Goal: Information Seeking & Learning: Learn about a topic

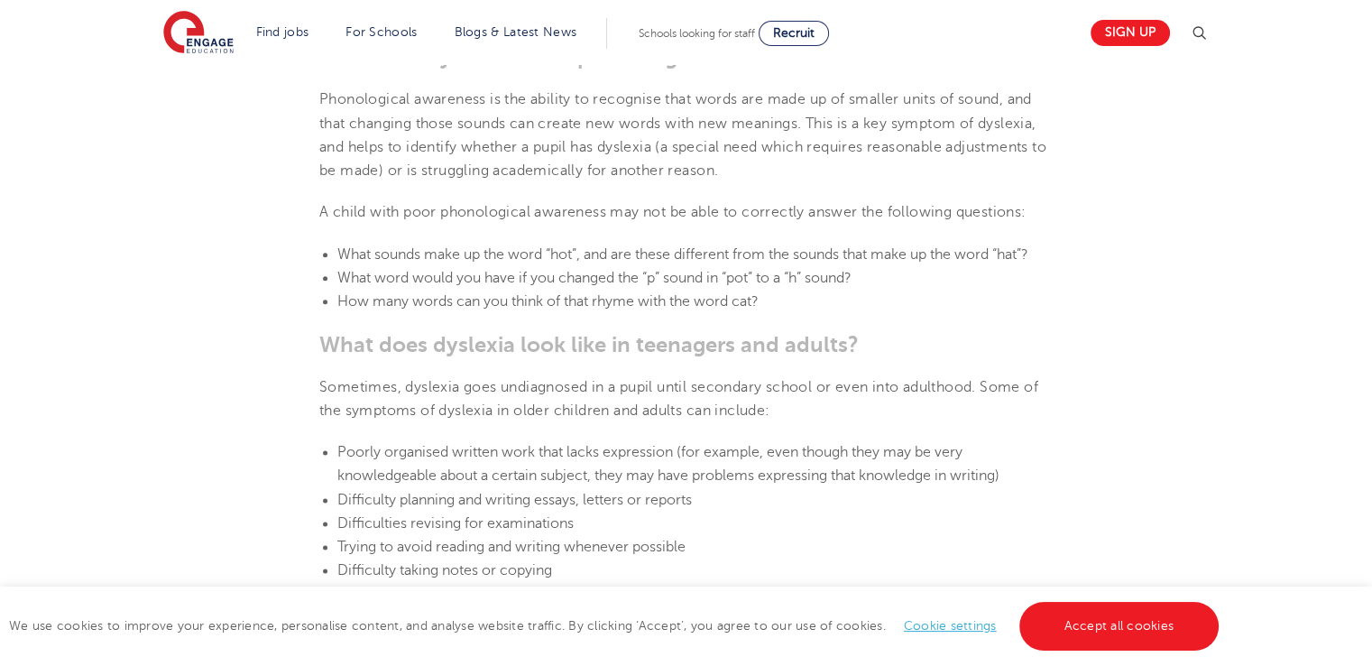
scroll to position [2129, 0]
click at [438, 291] on li "How many words can you think of that rhyme with the word cat?" at bounding box center [694, 302] width 715 height 23
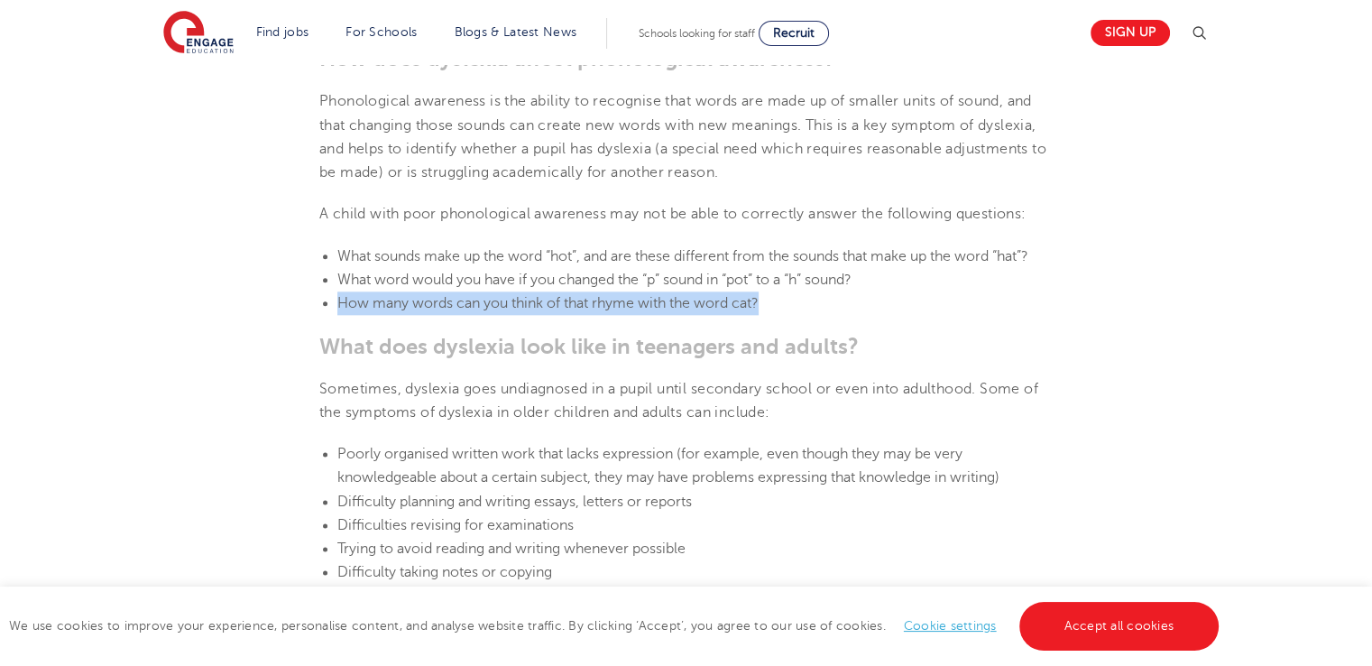
click at [438, 291] on li "How many words can you think of that rhyme with the word cat?" at bounding box center [694, 302] width 715 height 23
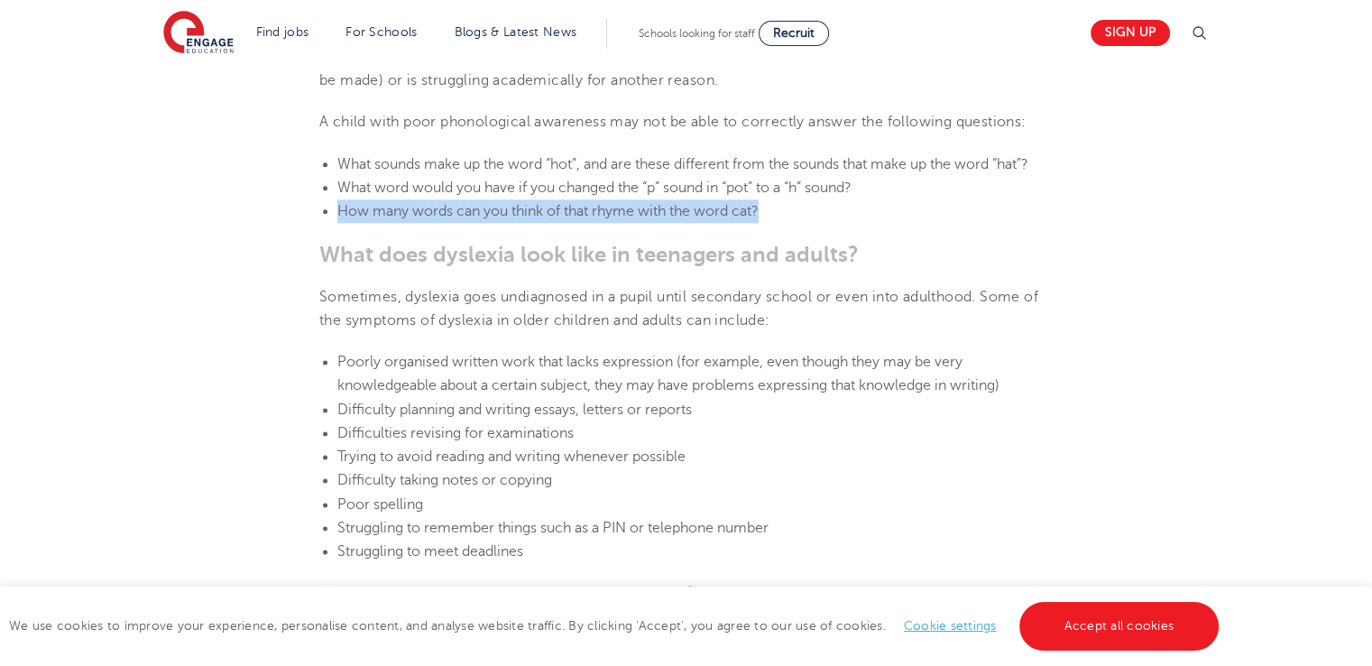
scroll to position [2042, 0]
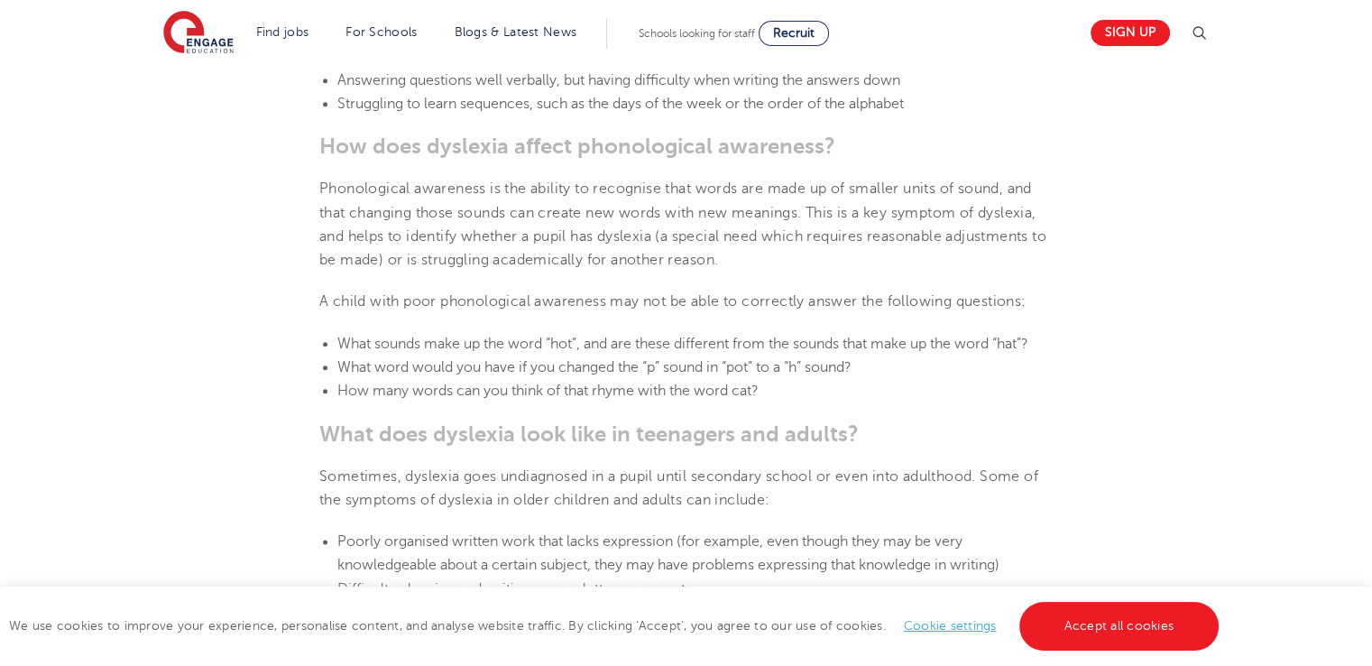
click at [438, 293] on span "A child with poor phonological awareness may not be able to correctly answer th…" at bounding box center [672, 301] width 706 height 16
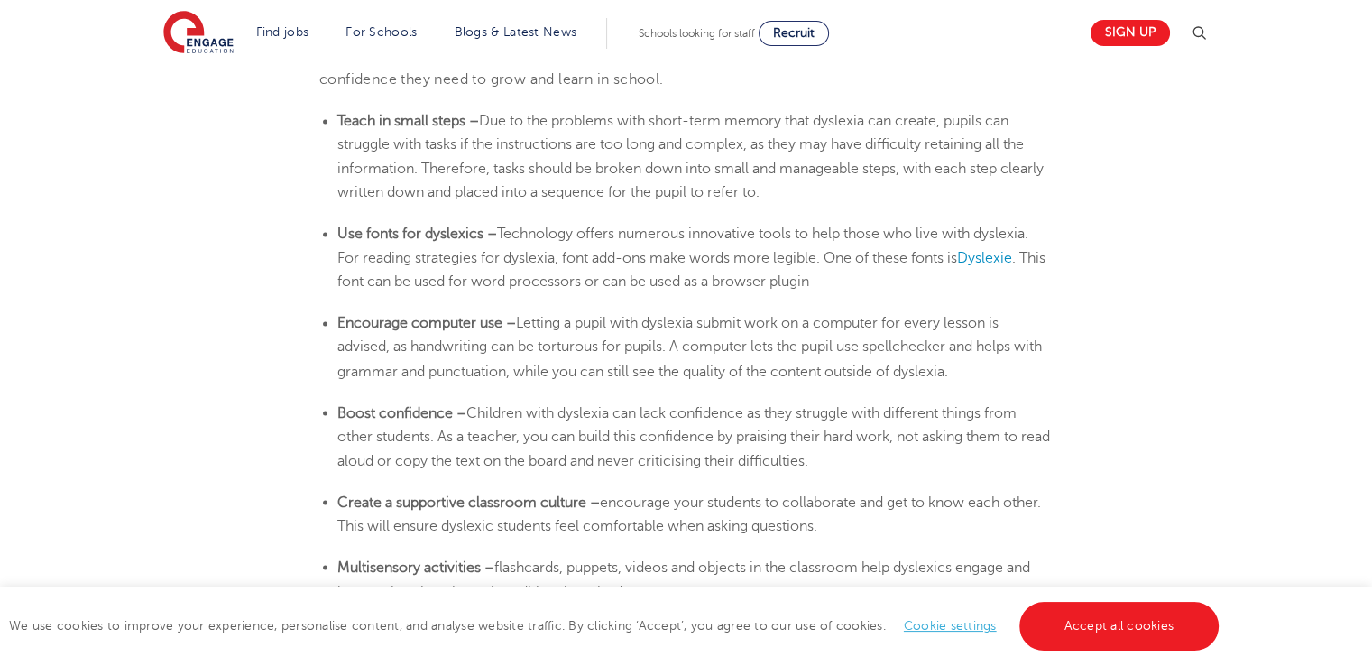
scroll to position [3064, 0]
click at [878, 189] on li "Teach in small steps – Due to the problems with short-term memory that [MEDICAL…" at bounding box center [694, 154] width 715 height 95
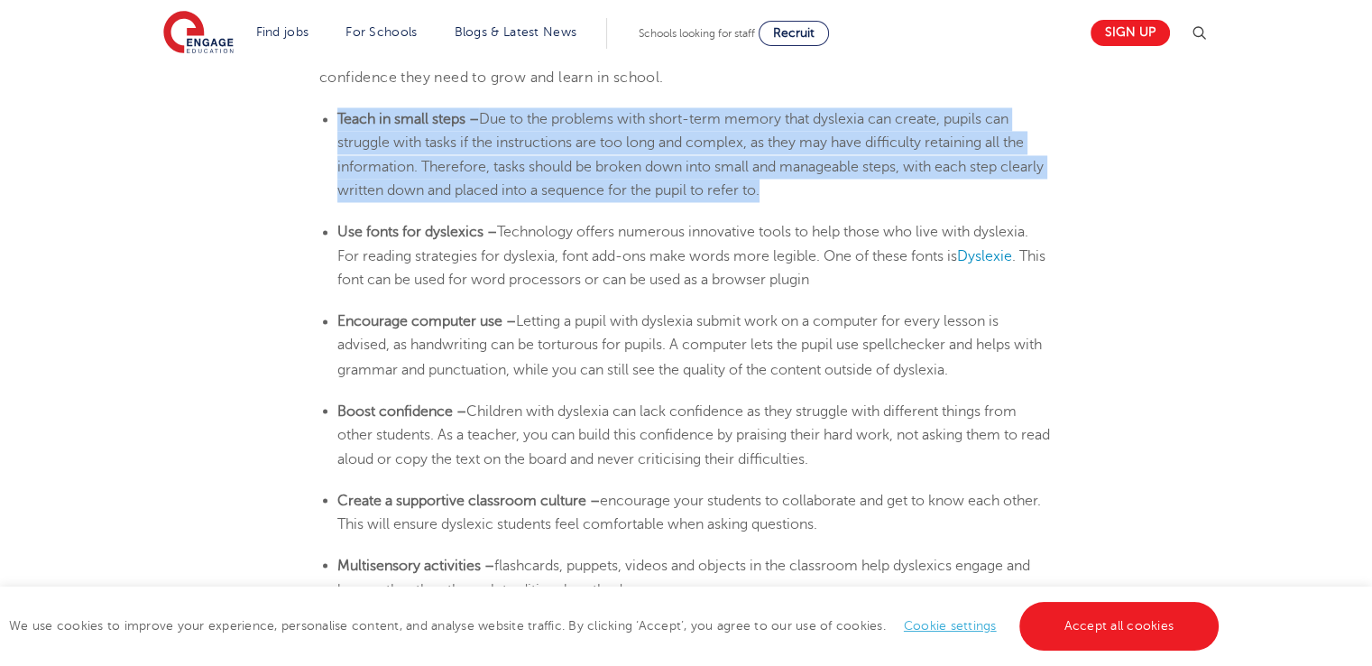
click at [878, 189] on li "Teach in small steps – Due to the problems with short-term memory that [MEDICAL…" at bounding box center [694, 154] width 715 height 95
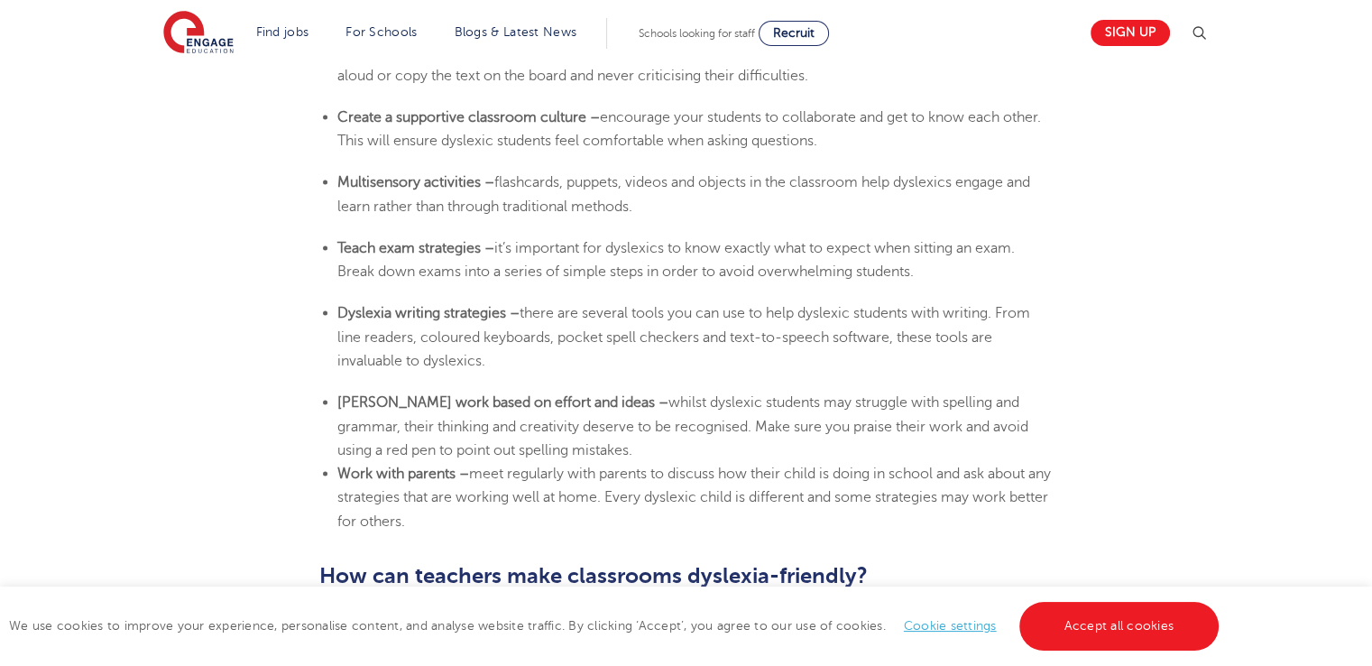
scroll to position [3448, 0]
drag, startPoint x: 709, startPoint y: 198, endPoint x: 289, endPoint y: 174, distance: 421.1
click at [596, 187] on span "flashcards, puppets, videos and objects in the classroom help dyslexics engage …" at bounding box center [683, 192] width 693 height 40
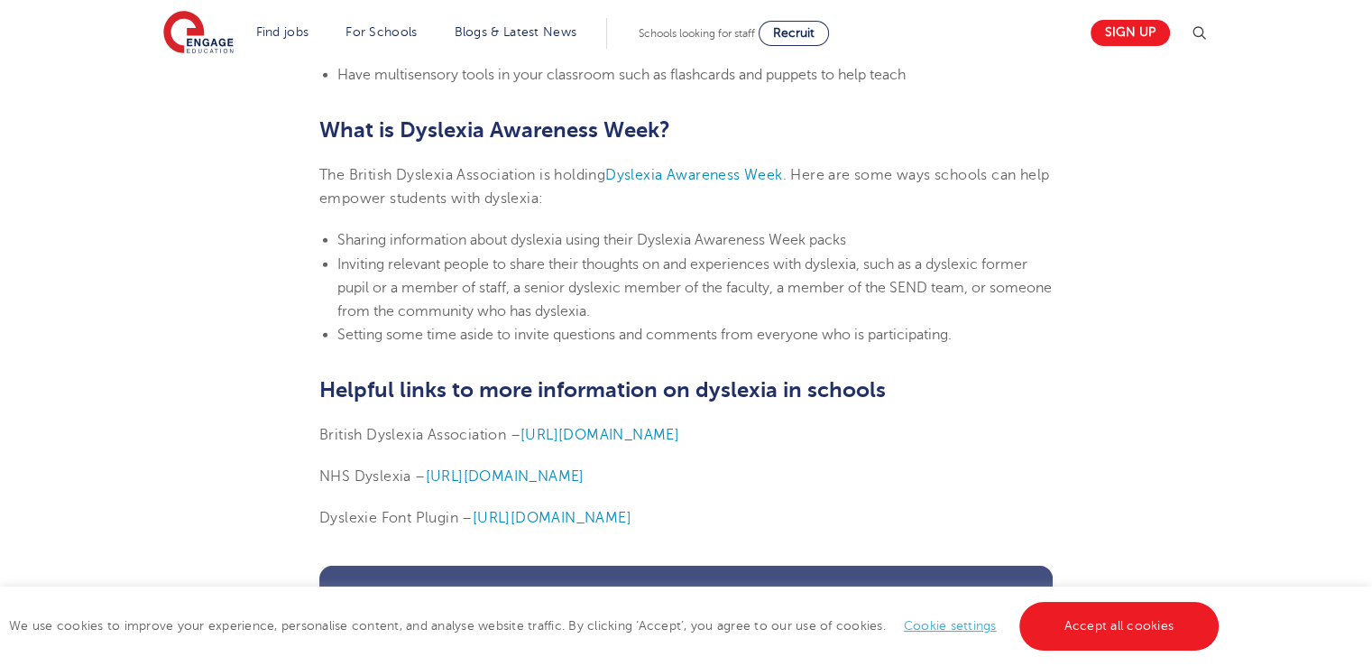
scroll to position [4319, 0]
